Goal: Transaction & Acquisition: Purchase product/service

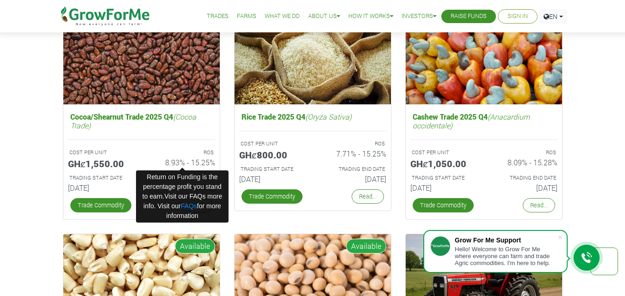
scroll to position [1295, 0]
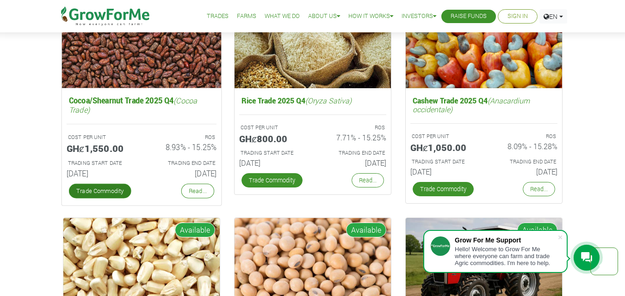
click at [110, 190] on link "Trade Commodity" at bounding box center [99, 191] width 62 height 15
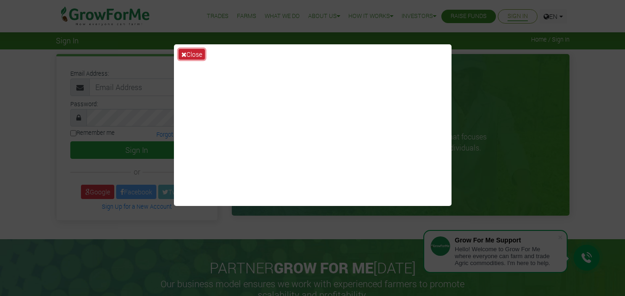
click at [192, 53] on button "Close" at bounding box center [191, 54] width 26 height 11
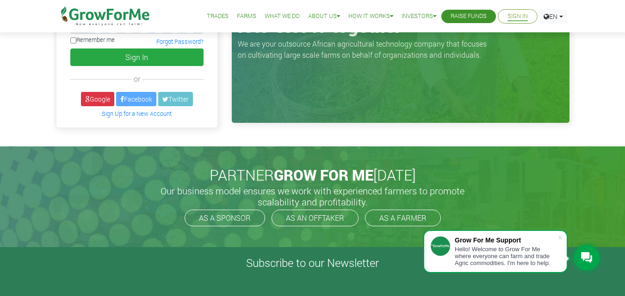
scroll to position [92, 0]
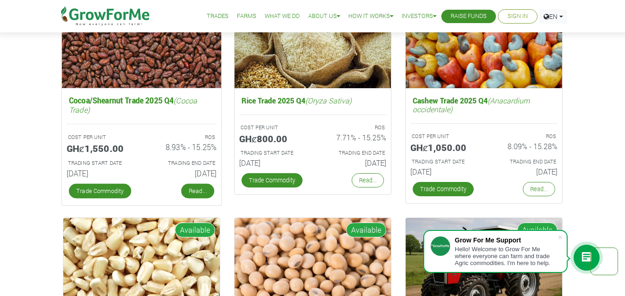
click at [198, 189] on link "Read..." at bounding box center [197, 191] width 33 height 15
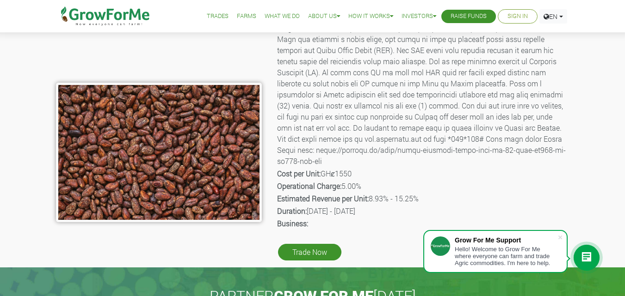
scroll to position [139, 0]
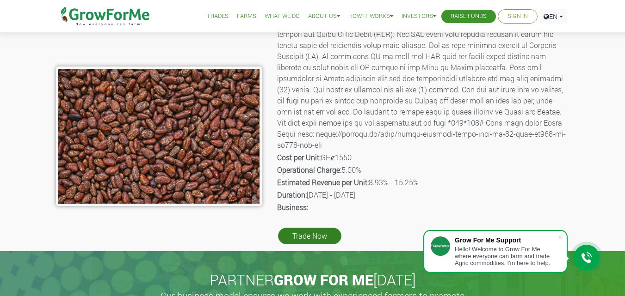
click at [332, 229] on link "Trade Now" at bounding box center [309, 236] width 63 height 17
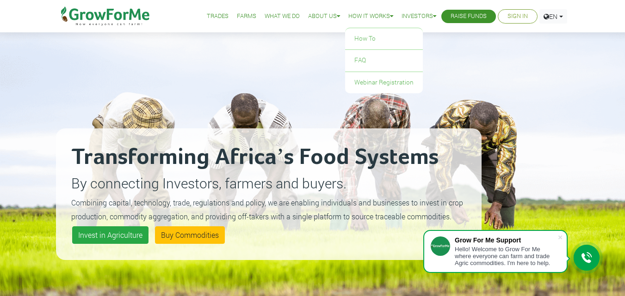
click at [371, 18] on link "How it Works" at bounding box center [370, 17] width 45 height 10
